Goal: Transaction & Acquisition: Purchase product/service

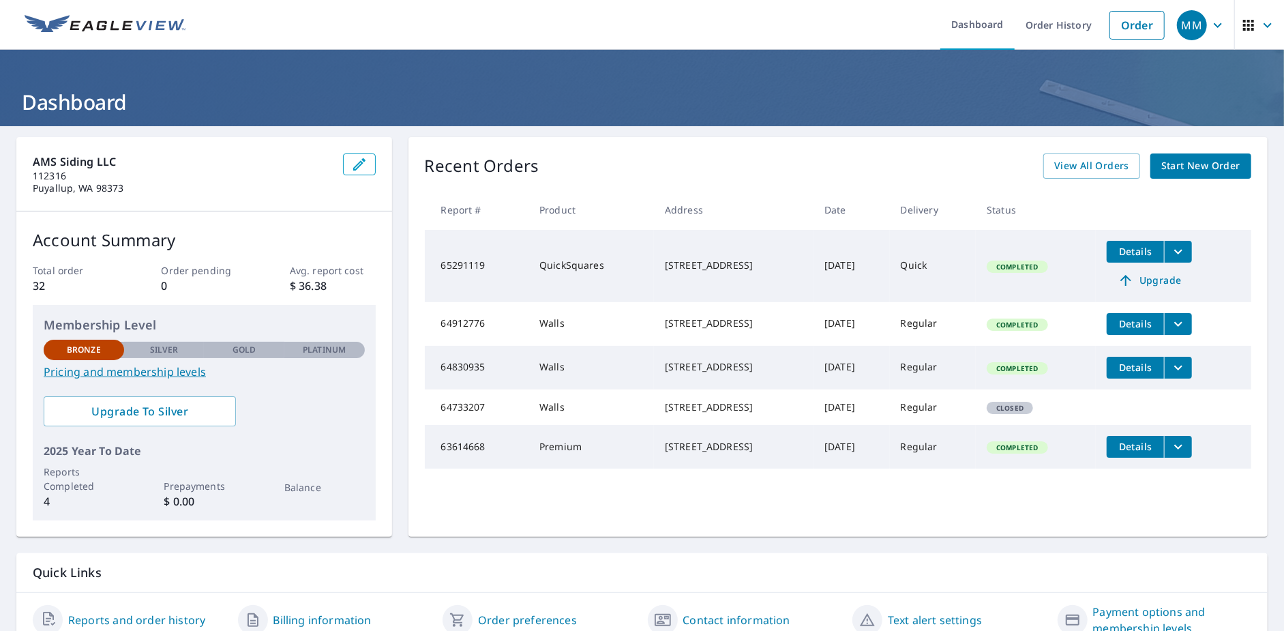
click at [1177, 165] on span "Start New Order" at bounding box center [1200, 166] width 79 height 17
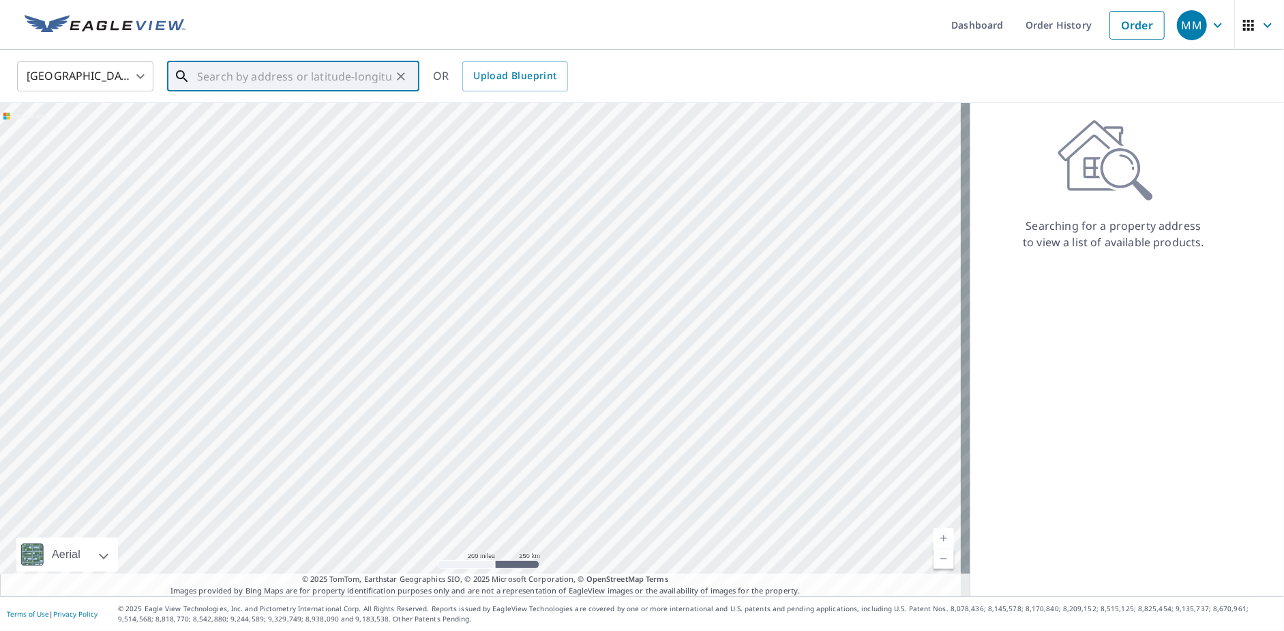
click at [268, 74] on input "text" at bounding box center [294, 76] width 194 height 38
click at [280, 127] on p "[GEOGRAPHIC_DATA]" at bounding box center [301, 131] width 214 height 14
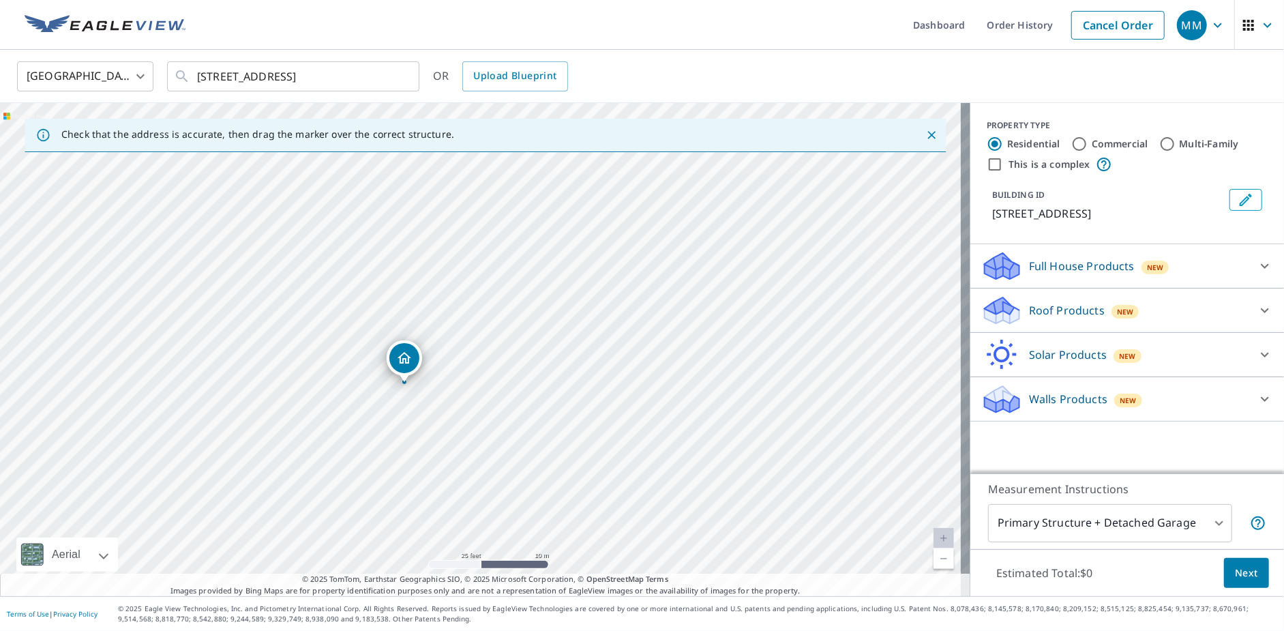
drag, startPoint x: 331, startPoint y: 431, endPoint x: 531, endPoint y: 318, distance: 228.7
click at [531, 318] on div "[STREET_ADDRESS]" at bounding box center [485, 349] width 970 height 493
drag, startPoint x: 429, startPoint y: 381, endPoint x: 514, endPoint y: 276, distance: 134.8
click at [514, 276] on div "[STREET_ADDRESS]" at bounding box center [485, 349] width 970 height 493
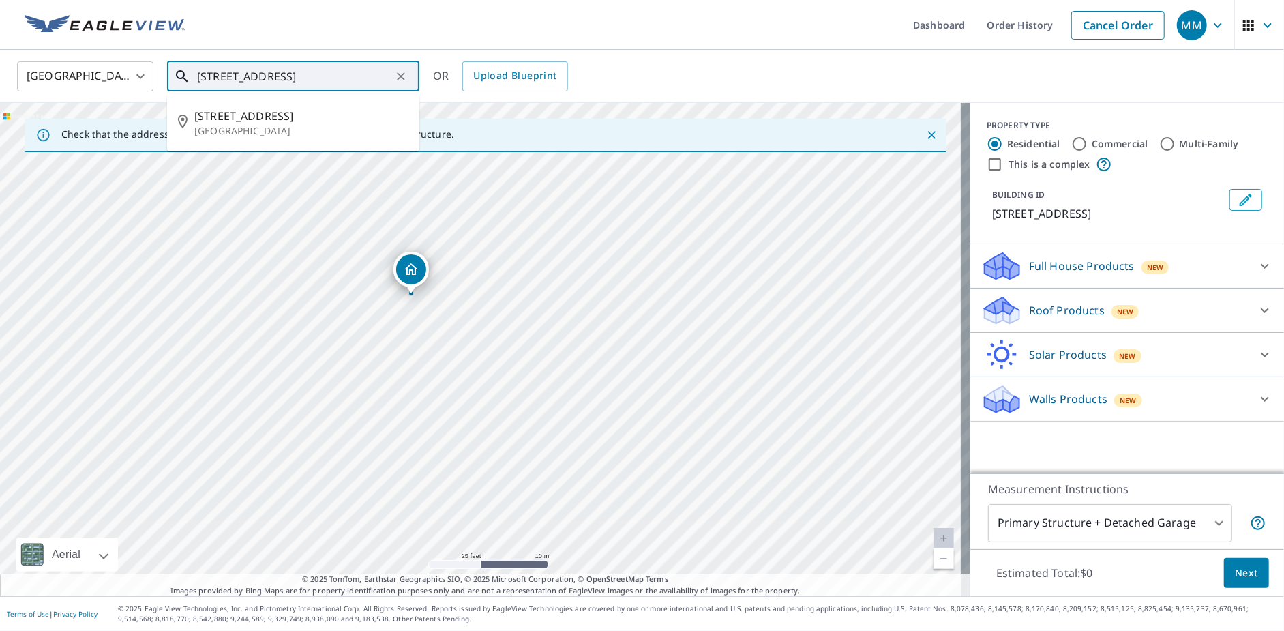
click at [229, 72] on input "[STREET_ADDRESS]" at bounding box center [294, 76] width 194 height 38
click at [267, 117] on span "[STREET_ADDRESS]" at bounding box center [301, 116] width 214 height 16
type input "[STREET_ADDRESS]"
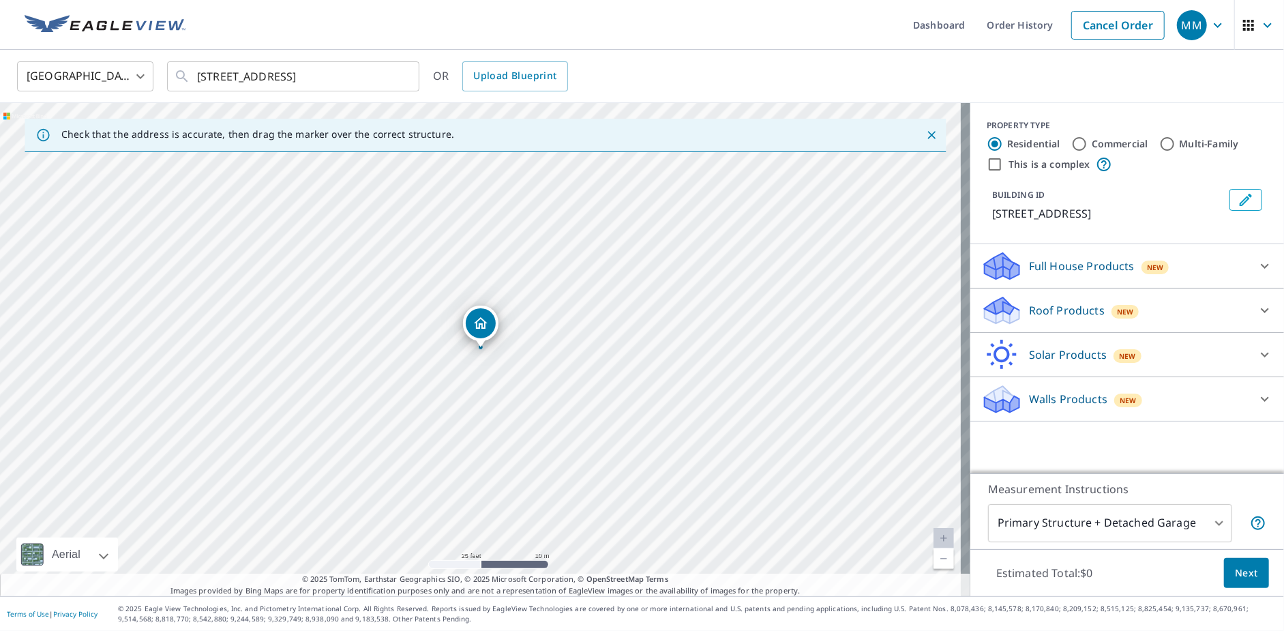
click at [514, 370] on div "[STREET_ADDRESS]" at bounding box center [485, 349] width 970 height 493
drag, startPoint x: 581, startPoint y: 306, endPoint x: 601, endPoint y: 401, distance: 97.5
click at [601, 401] on div "[STREET_ADDRESS]" at bounding box center [485, 349] width 970 height 493
drag, startPoint x: 575, startPoint y: 490, endPoint x: 477, endPoint y: 387, distance: 141.8
click at [477, 387] on div "[STREET_ADDRESS]" at bounding box center [485, 349] width 970 height 493
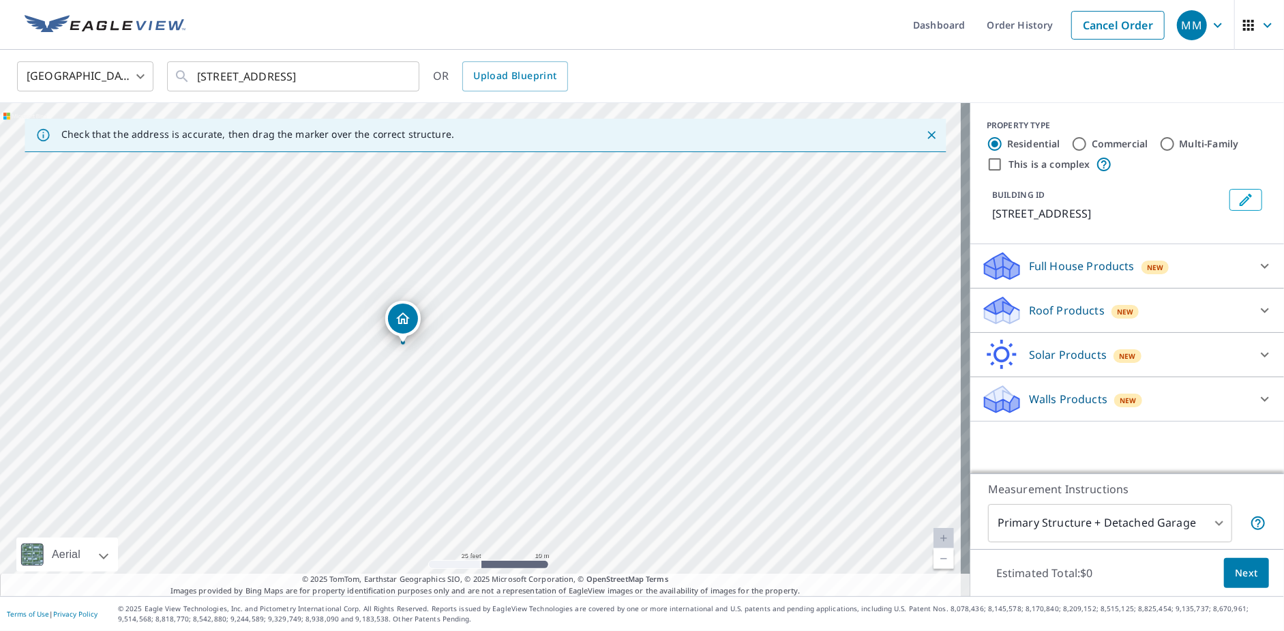
click at [1249, 310] on div at bounding box center [1265, 310] width 33 height 33
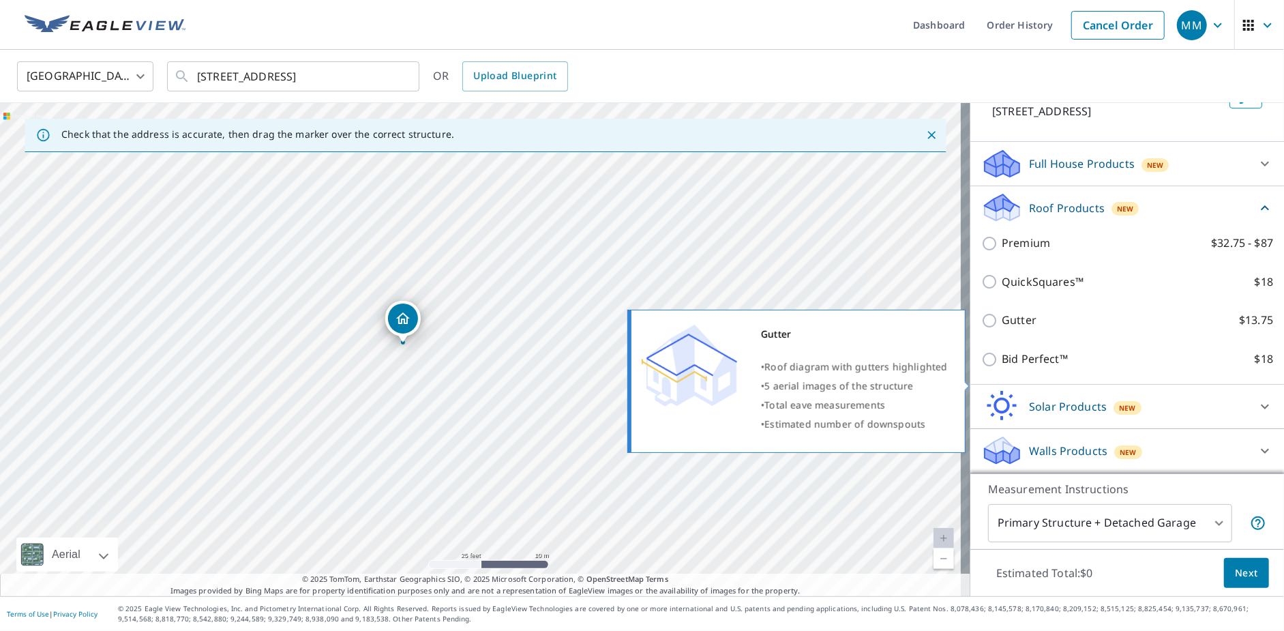
scroll to position [117, 0]
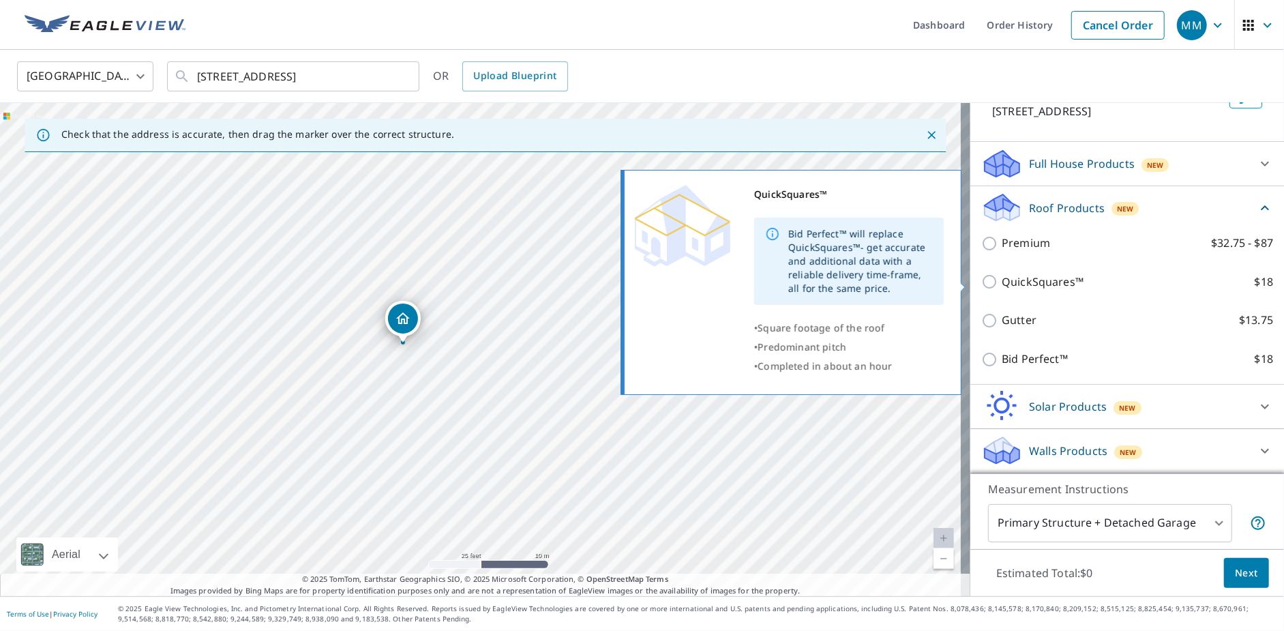
click at [985, 281] on input "QuickSquares™ $18" at bounding box center [991, 281] width 20 height 16
checkbox input "true"
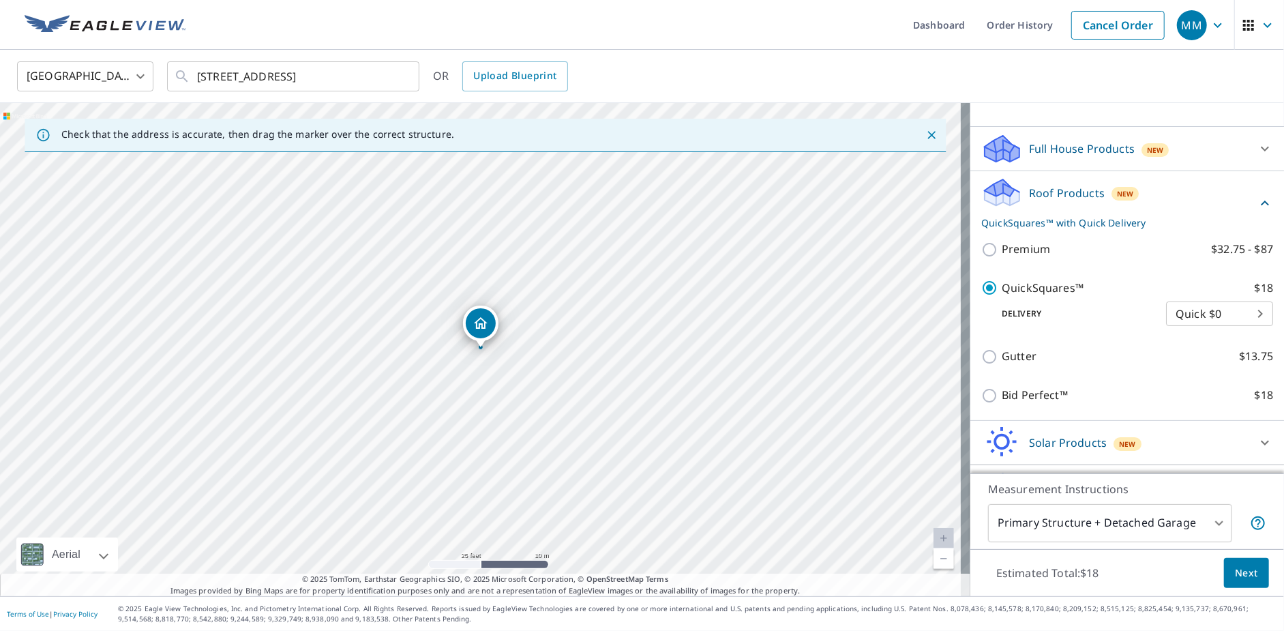
click at [1235, 572] on span "Next" at bounding box center [1246, 573] width 23 height 17
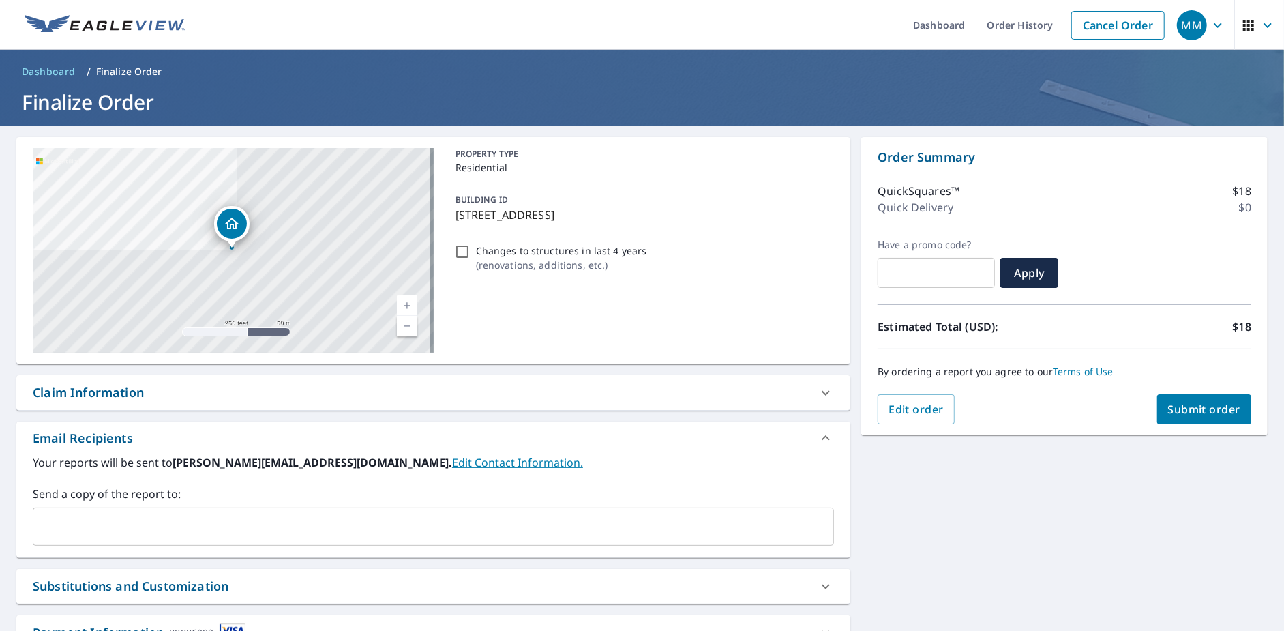
click at [1190, 411] on span "Submit order" at bounding box center [1204, 409] width 73 height 15
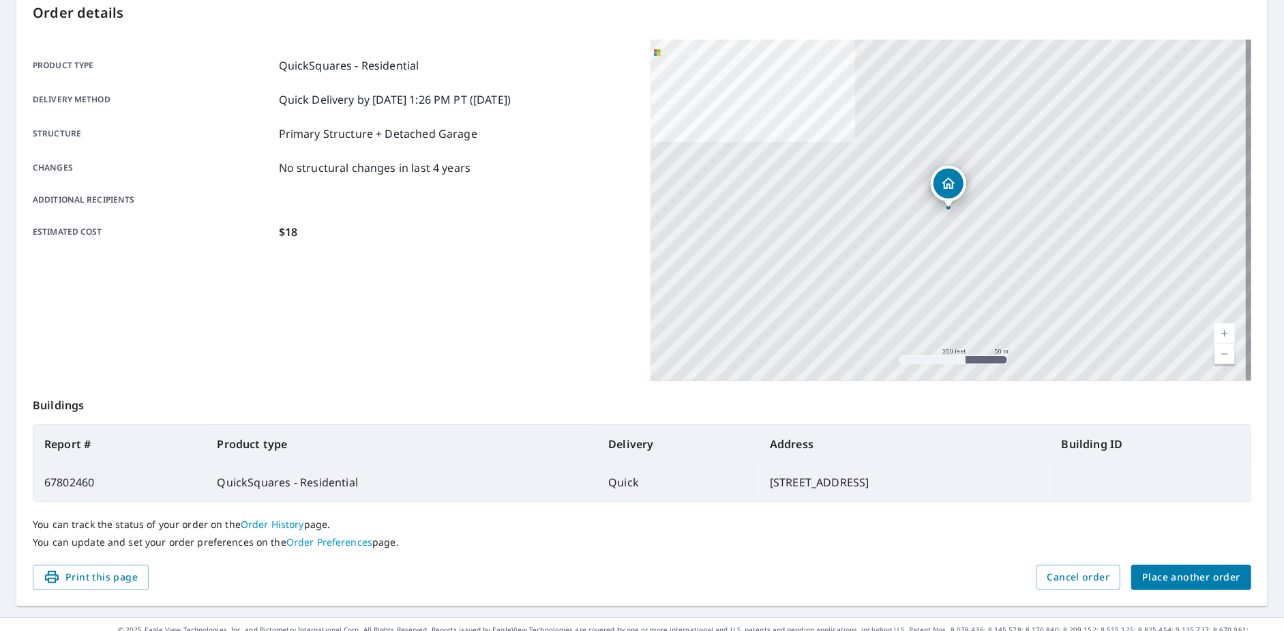
scroll to position [170, 0]
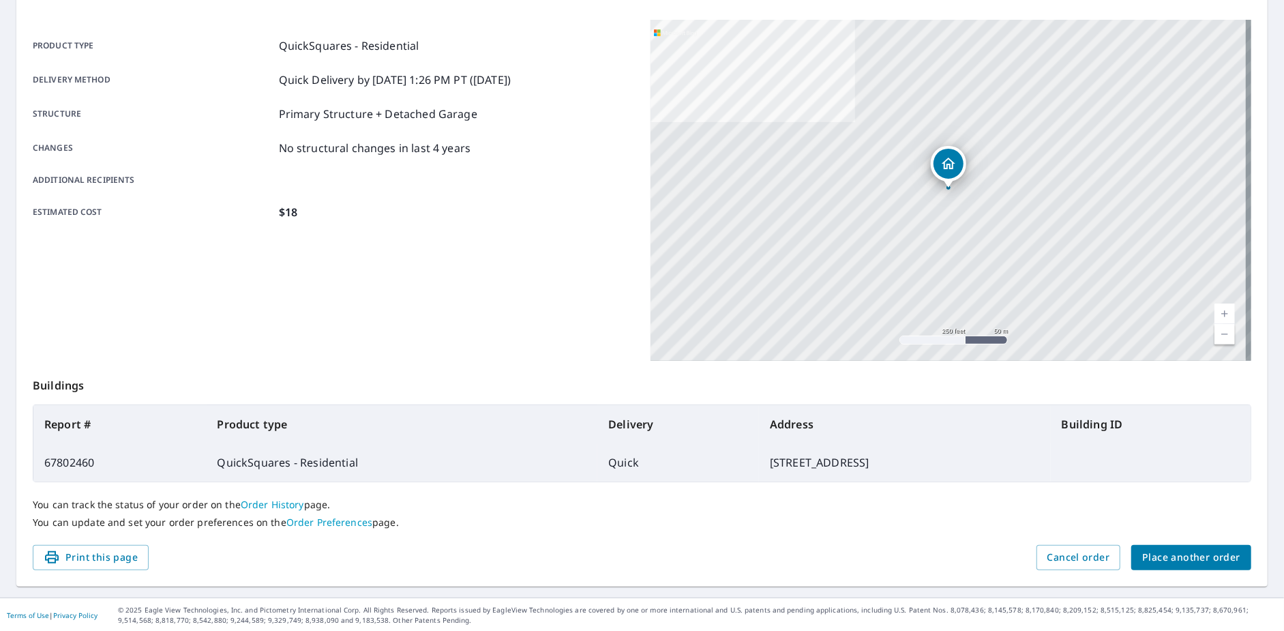
click at [1195, 556] on span "Place another order" at bounding box center [1191, 557] width 98 height 17
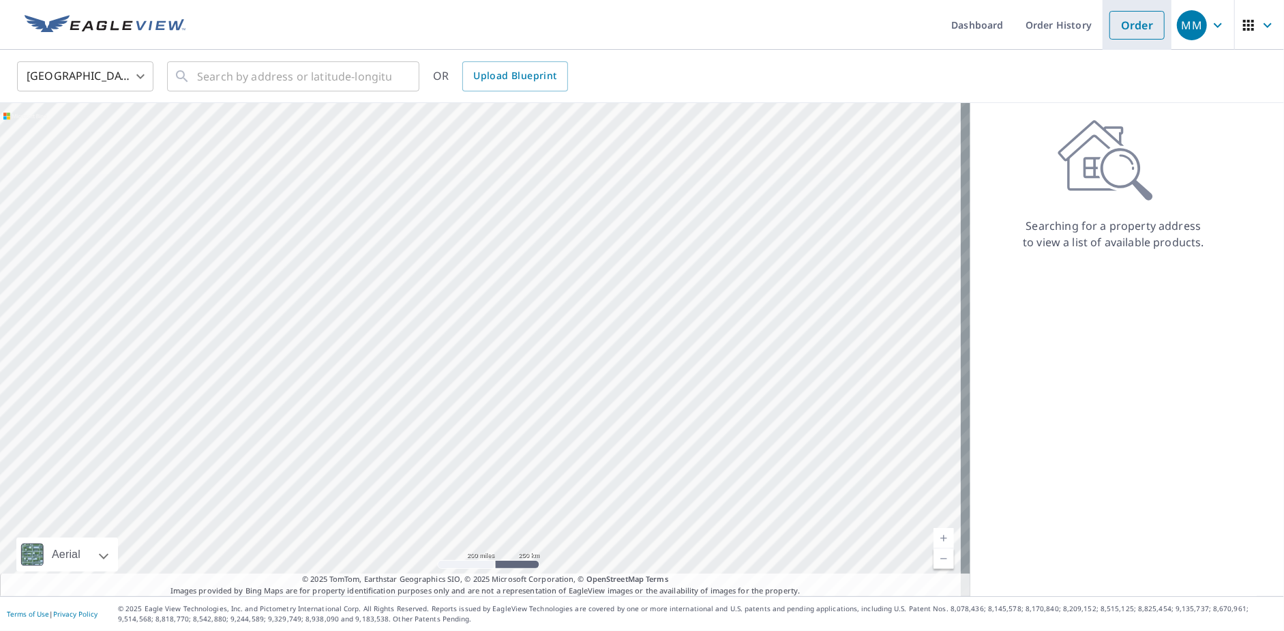
click at [1103, 26] on li "Order" at bounding box center [1137, 25] width 69 height 50
click at [1133, 25] on link "Order" at bounding box center [1137, 25] width 55 height 29
click at [273, 67] on input "text" at bounding box center [294, 76] width 194 height 38
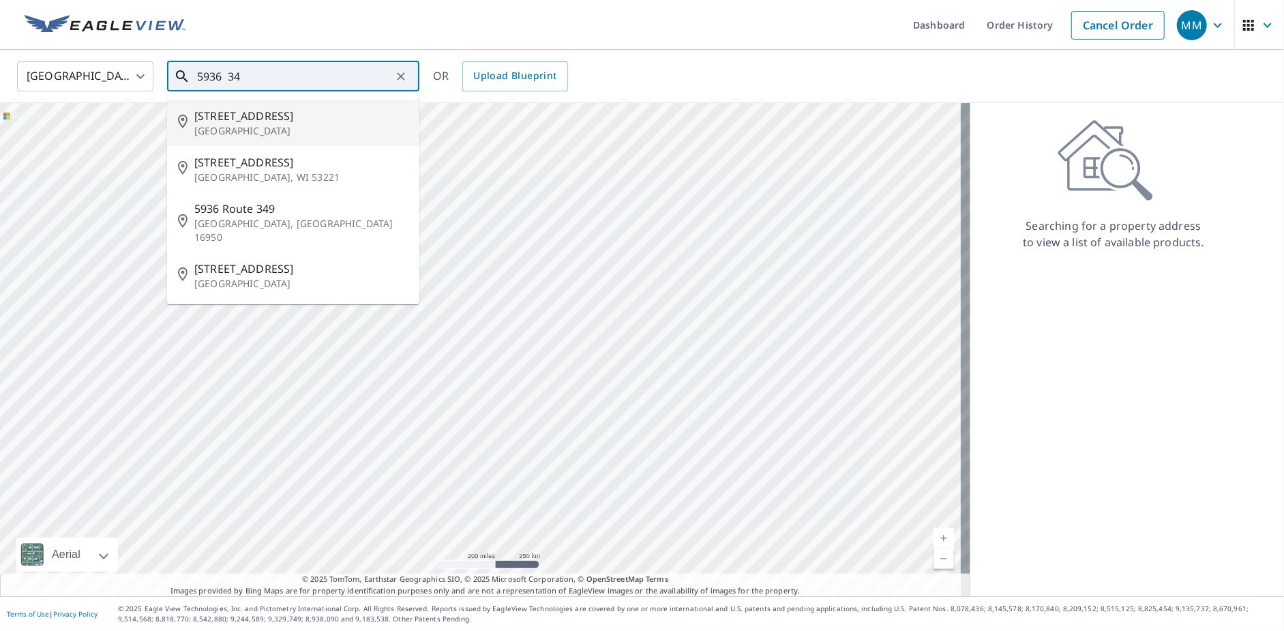
click at [255, 132] on p "[GEOGRAPHIC_DATA]" at bounding box center [301, 131] width 214 height 14
type input "[STREET_ADDRESS]"
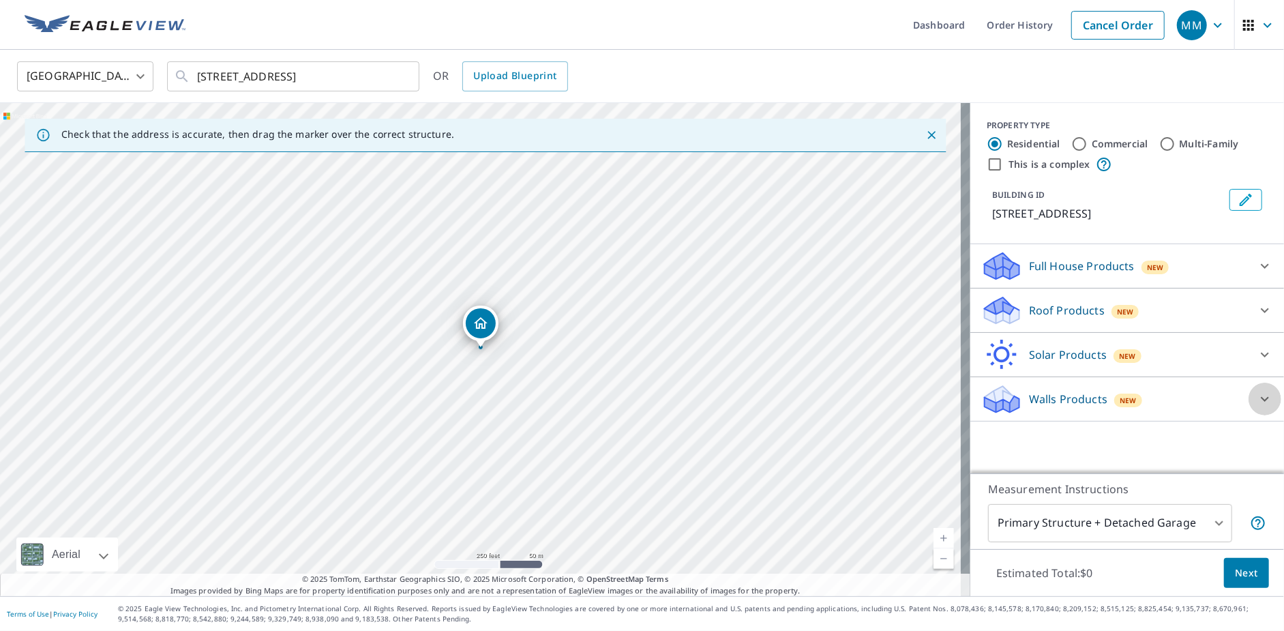
click at [1249, 397] on div at bounding box center [1265, 399] width 33 height 33
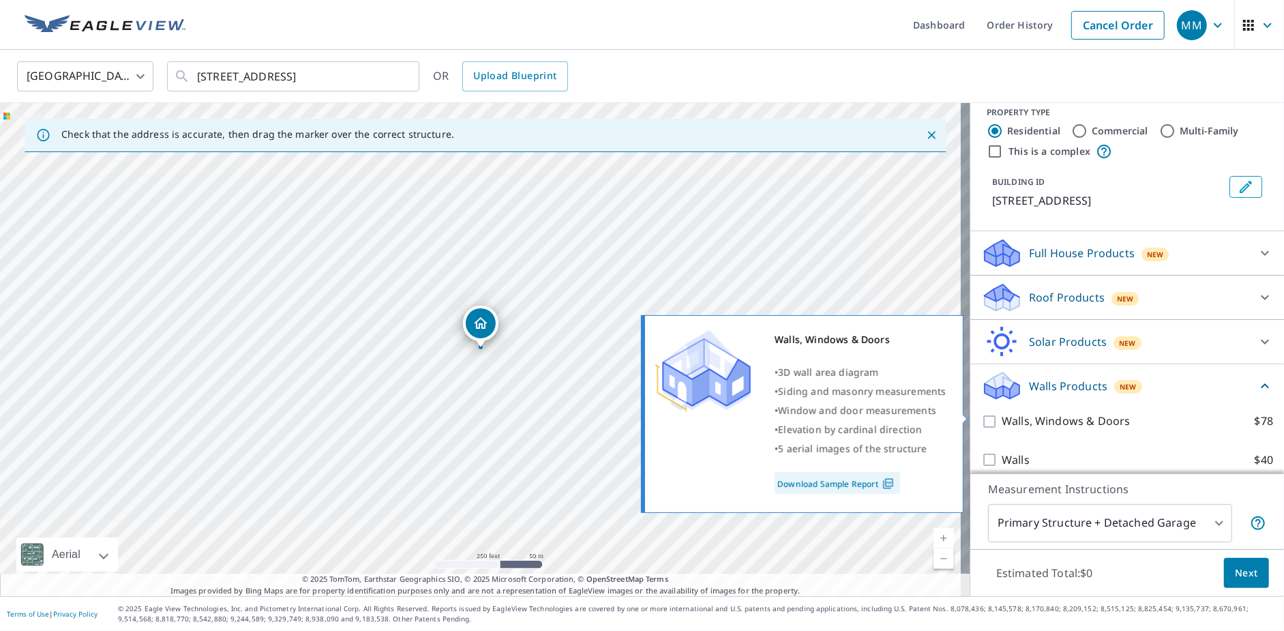
scroll to position [24, 0]
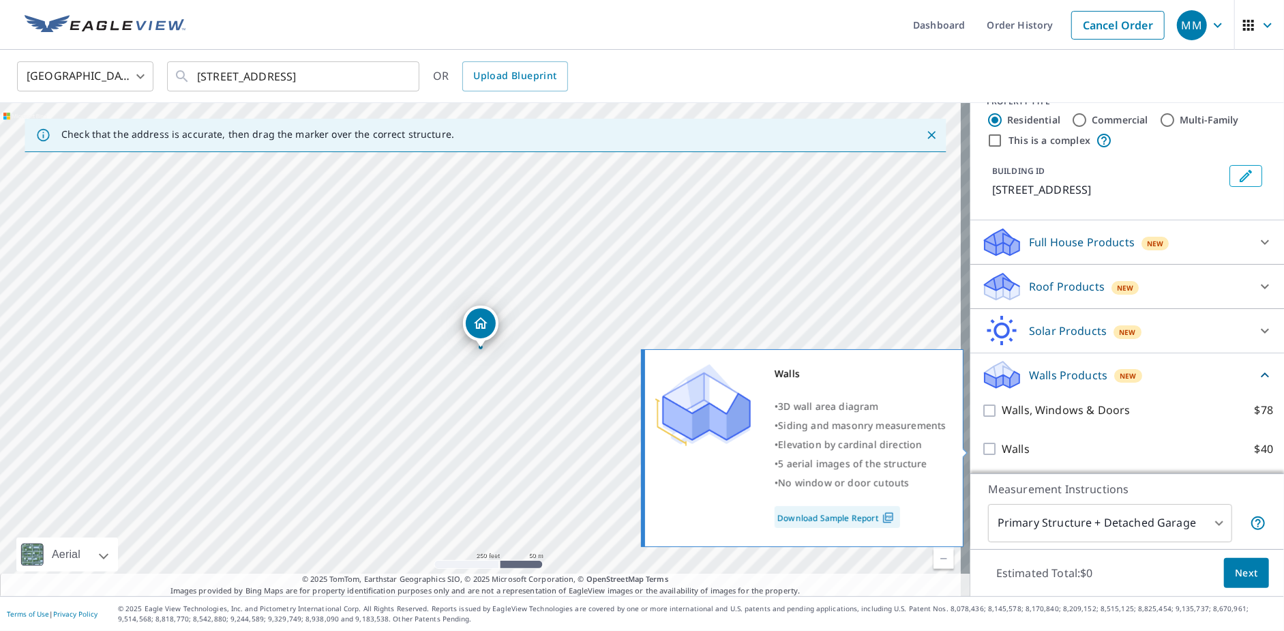
click at [986, 450] on input "Walls $40" at bounding box center [991, 449] width 20 height 16
checkbox input "true"
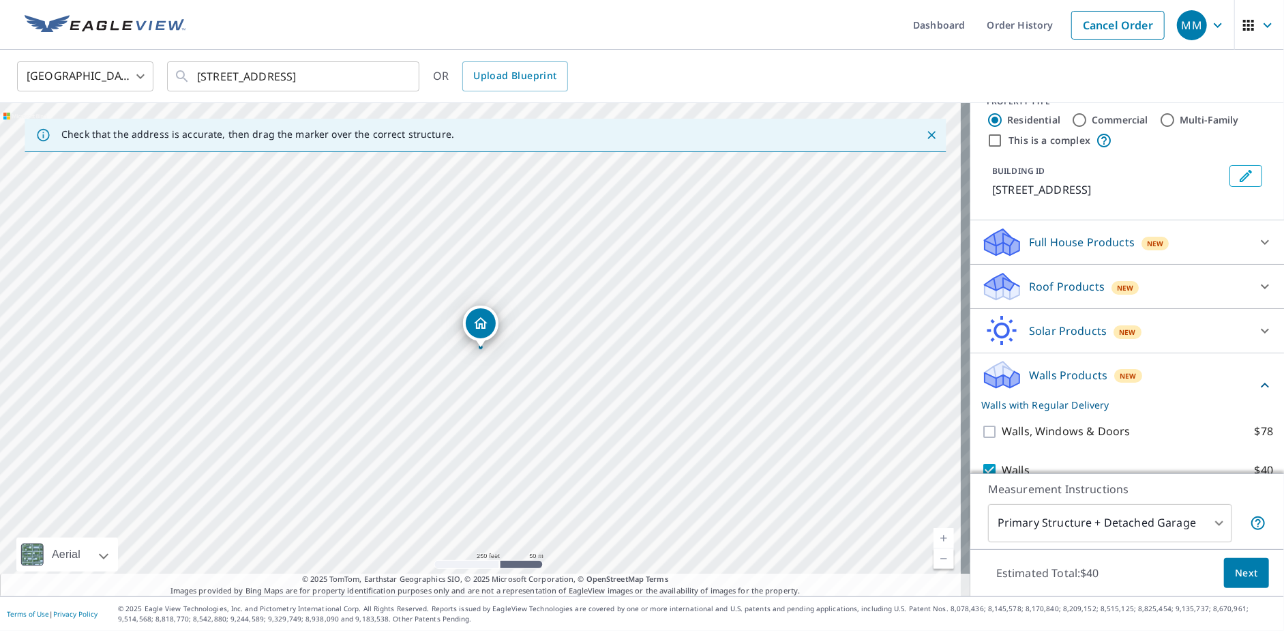
click at [1244, 578] on span "Next" at bounding box center [1246, 573] width 23 height 17
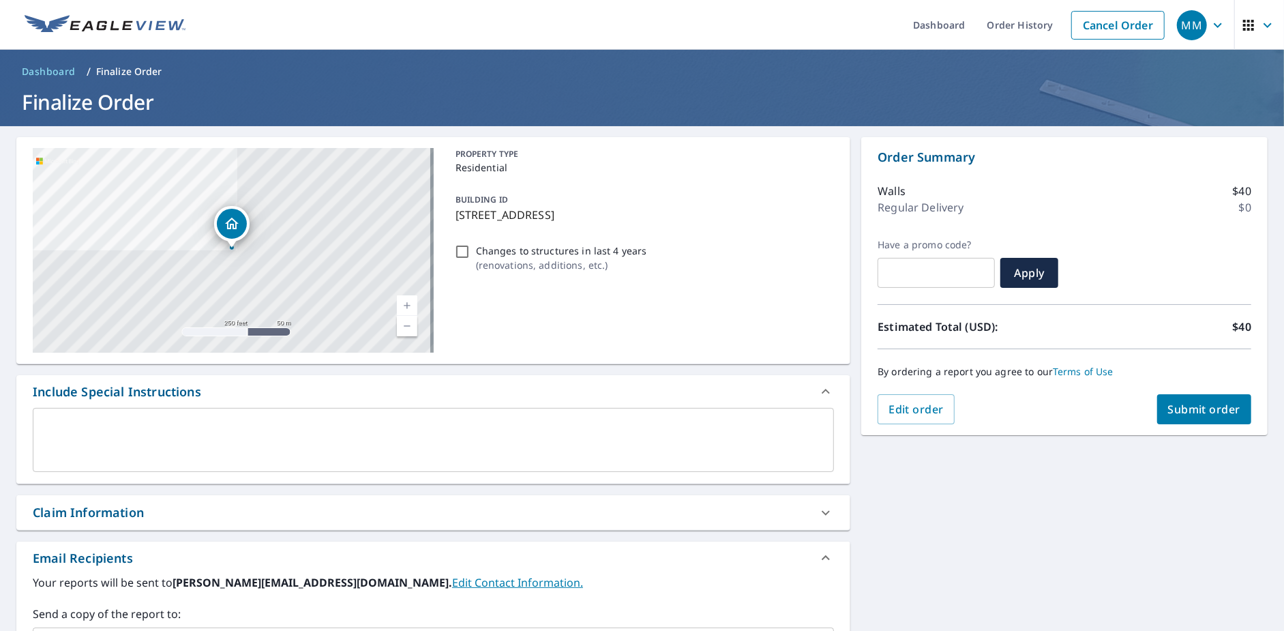
click at [1183, 416] on span "Submit order" at bounding box center [1204, 409] width 73 height 15
